Goal: Information Seeking & Learning: Learn about a topic

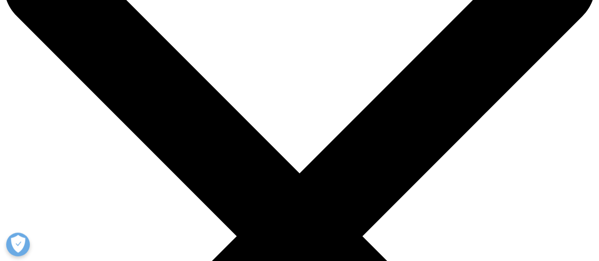
scroll to position [95, 0]
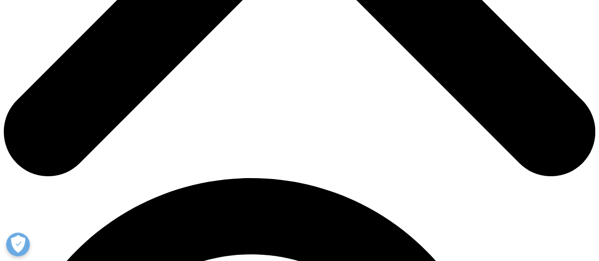
scroll to position [284, 0]
